Goal: Task Accomplishment & Management: Manage account settings

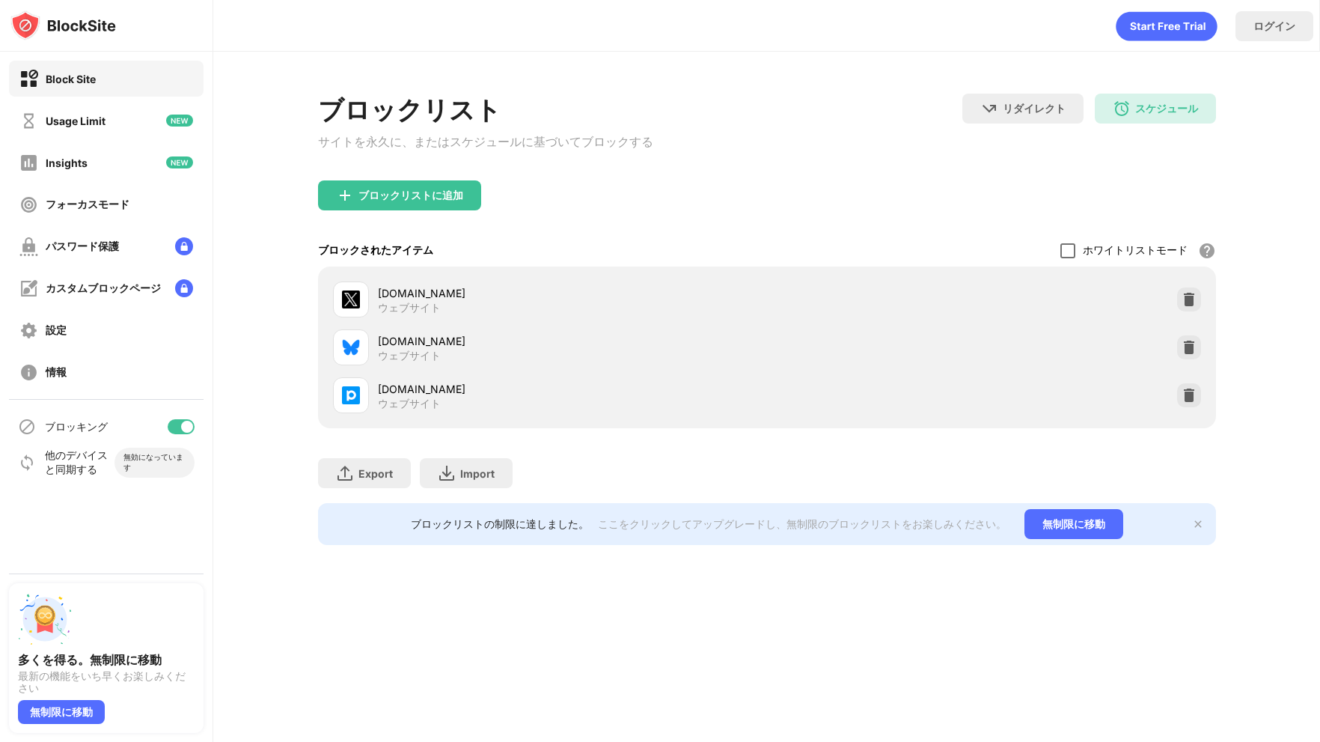
click at [1070, 255] on div at bounding box center [1067, 250] width 15 height 15
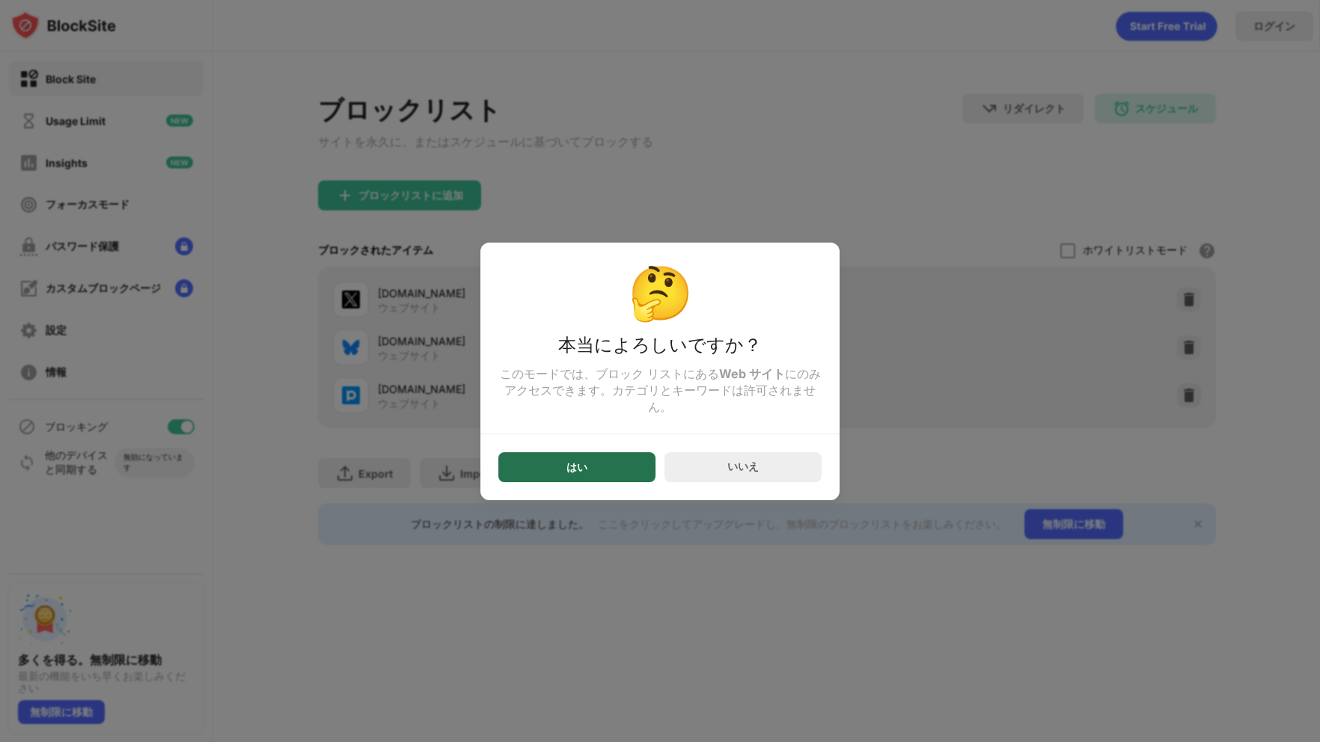
click at [540, 477] on div "はい" at bounding box center [576, 467] width 157 height 30
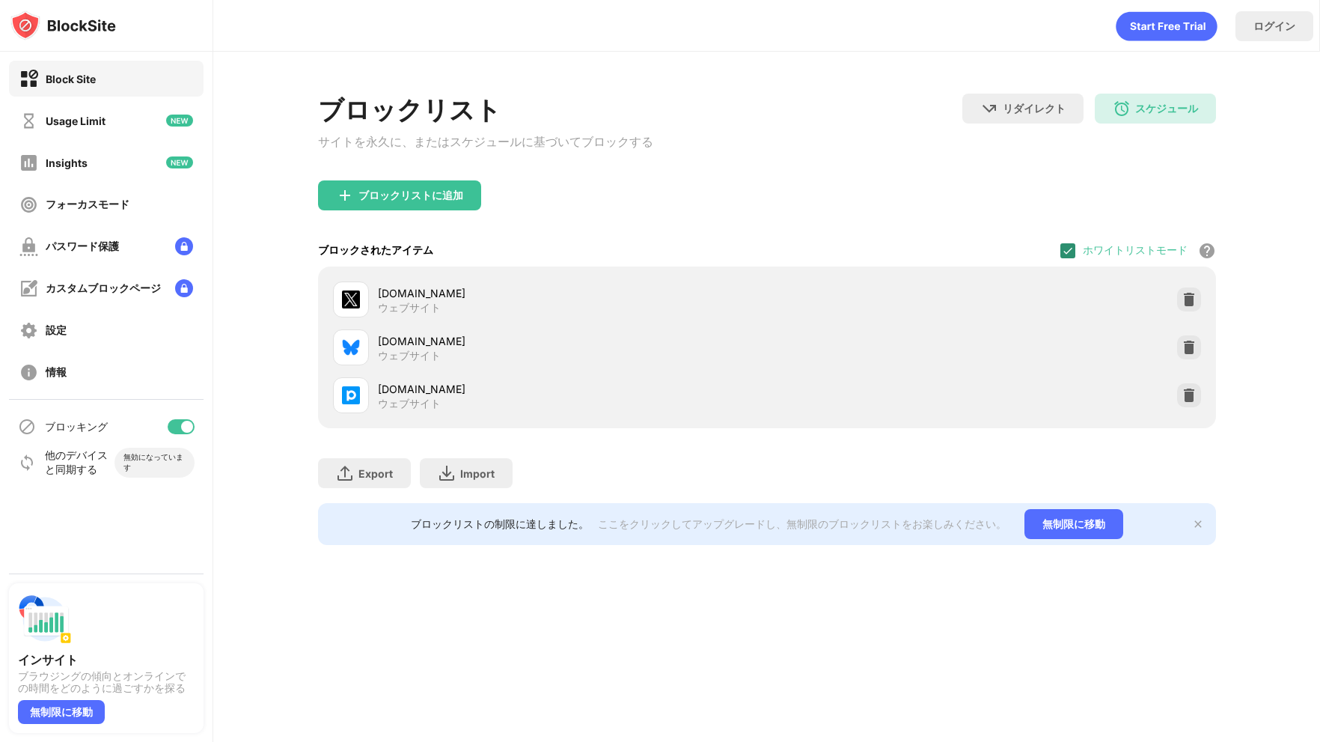
click at [1063, 250] on img at bounding box center [1068, 251] width 12 height 12
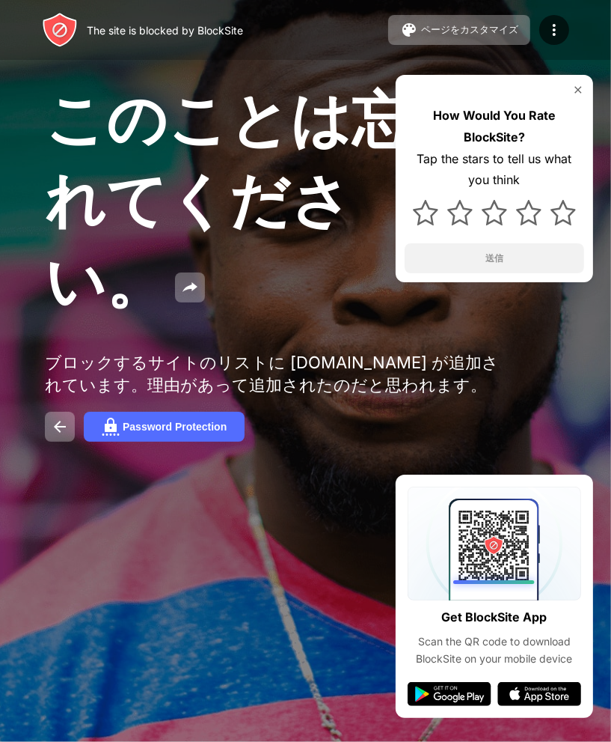
drag, startPoint x: 610, startPoint y: 740, endPoint x: 612, endPoint y: 751, distance: 10.7
click at [611, 741] on html "The site is blocked by BlockSite ページをカスタマイズ ブロックリストの編集 リダイレクト ブロックページのカスタマイズ Up…" at bounding box center [305, 371] width 611 height 742
click at [608, 741] on html "The site is blocked by BlockSite ページをカスタマイズ ブロックリストの編集 リダイレクト ブロックページのカスタマイズ Up…" at bounding box center [305, 371] width 611 height 742
